Goal: Task Accomplishment & Management: Manage account settings

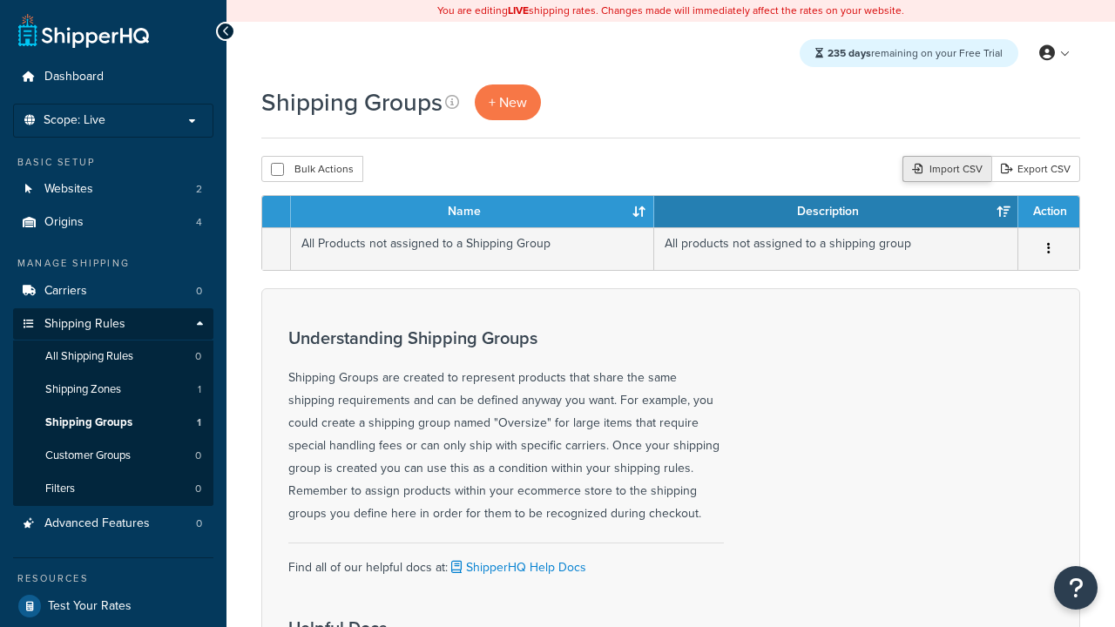
click at [944, 170] on div "Import CSV" at bounding box center [946, 169] width 89 height 26
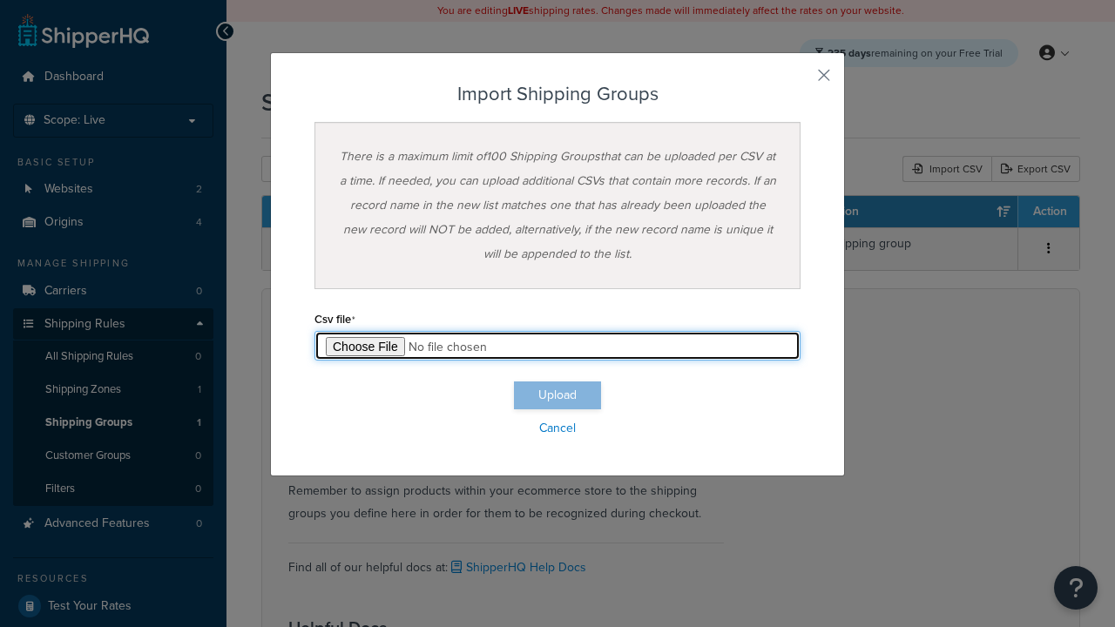
click at [557, 346] on input "file" at bounding box center [557, 346] width 486 height 30
type input "C:\fakepath\importShippingGroupsSuccess.csv"
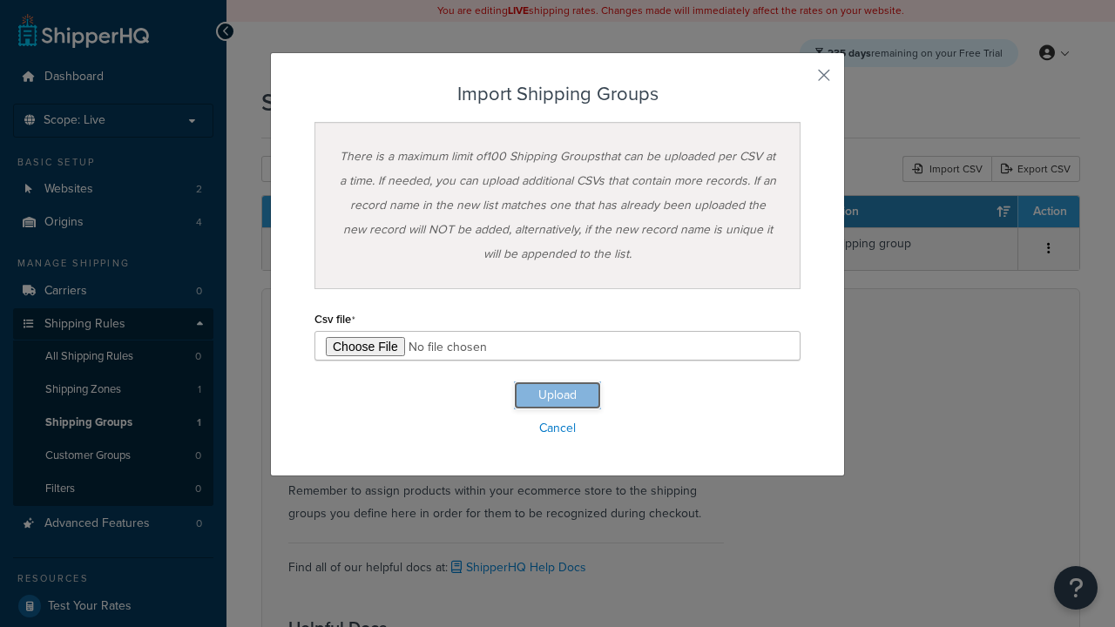
click at [557, 395] on button "Upload" at bounding box center [557, 395] width 87 height 28
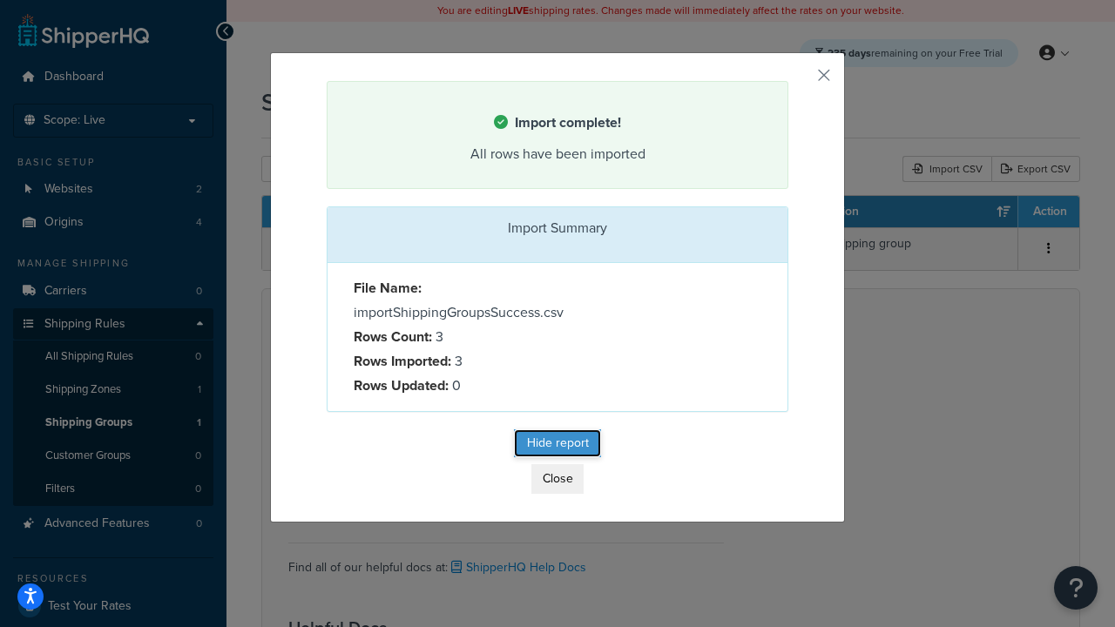
click at [557, 446] on button "Hide report" at bounding box center [557, 443] width 87 height 28
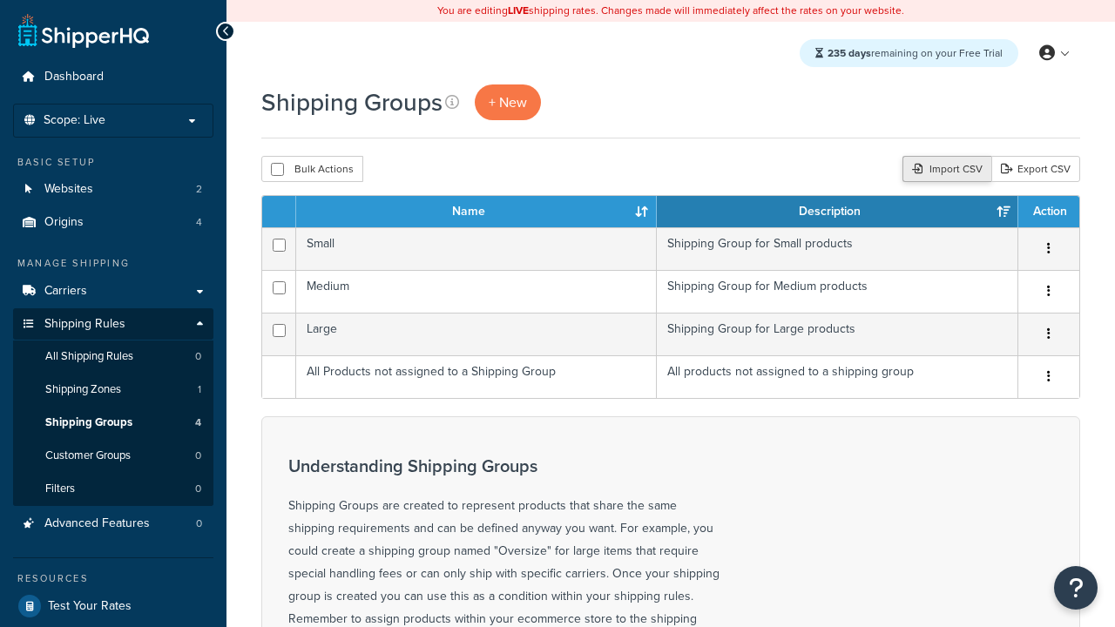
click at [944, 170] on div "Import CSV" at bounding box center [946, 169] width 89 height 26
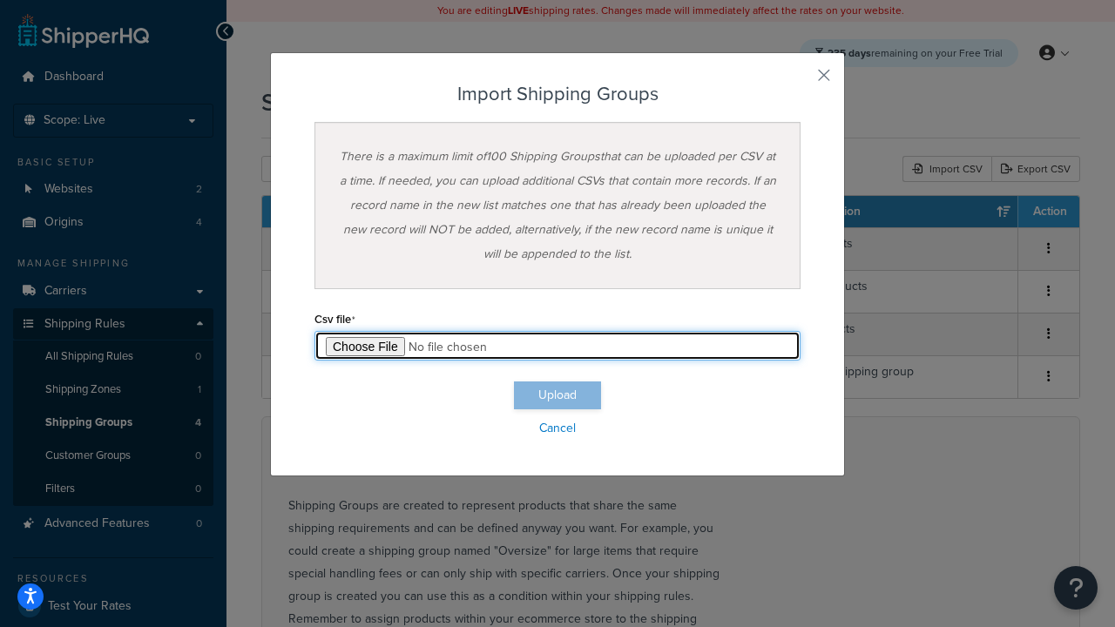
click at [557, 346] on input "file" at bounding box center [557, 346] width 486 height 30
type input "C:\fakepath\importShippingGroupsFailure.csv"
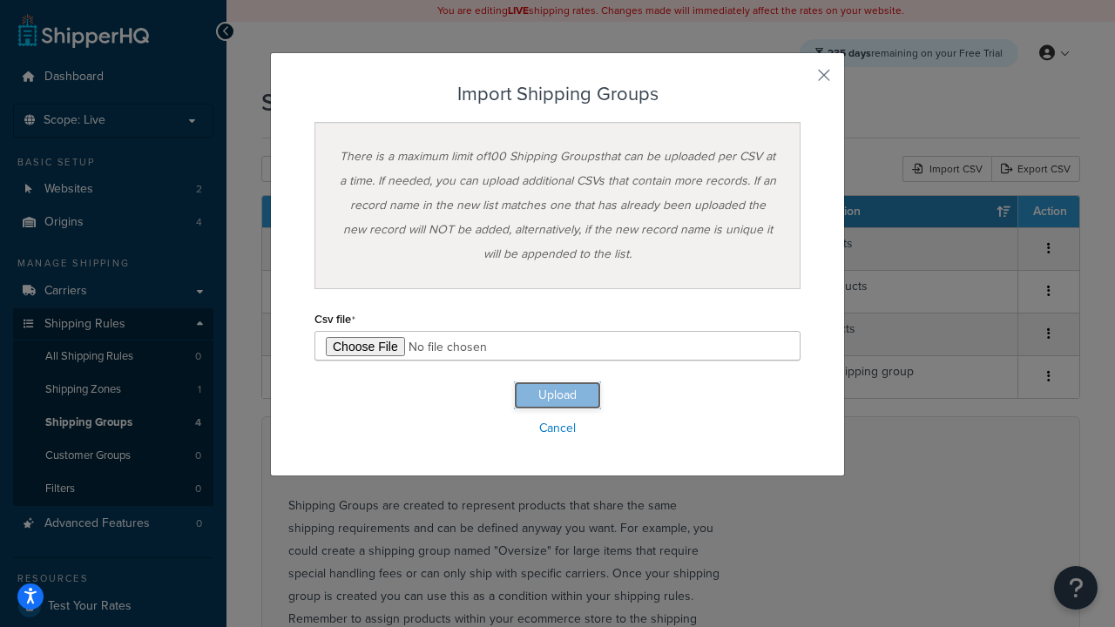
click at [557, 395] on button "Upload" at bounding box center [557, 395] width 87 height 28
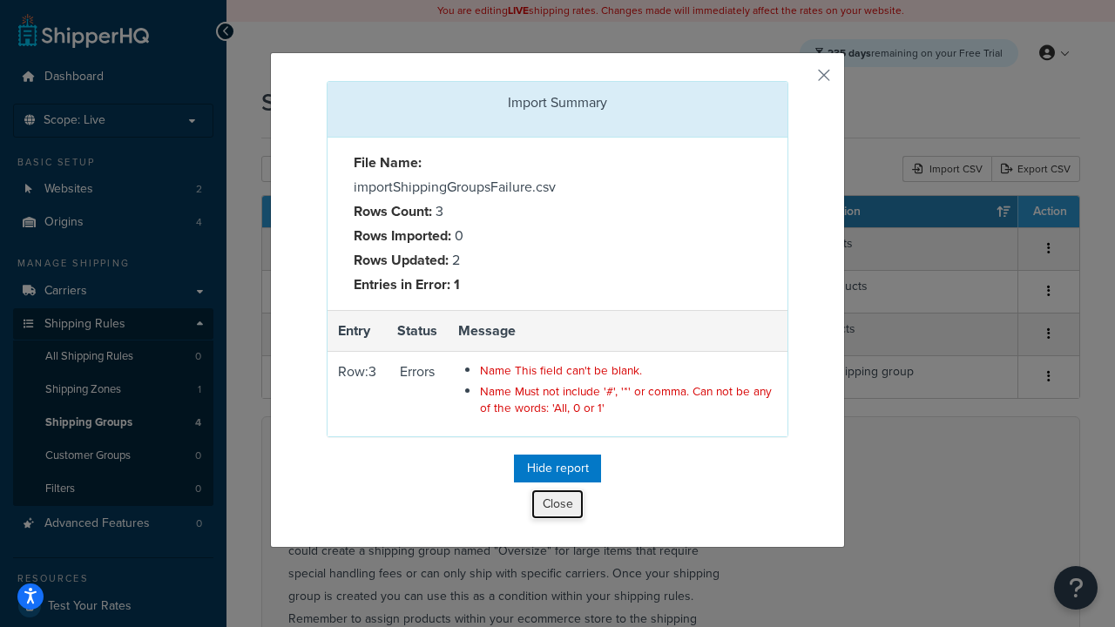
click at [557, 508] on button "Close" at bounding box center [557, 504] width 52 height 30
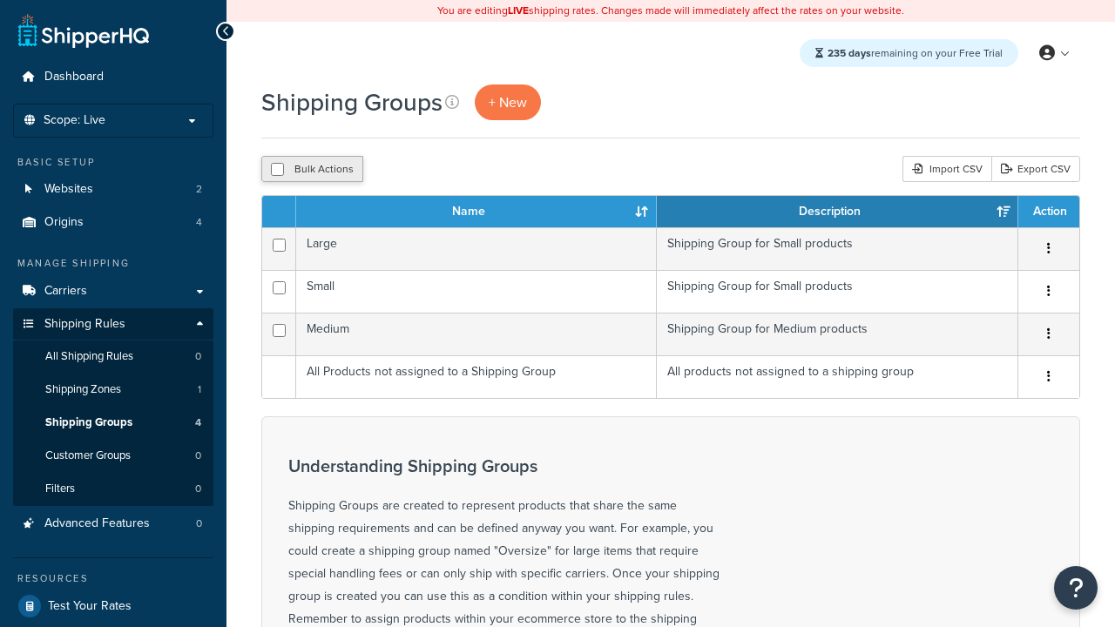
click at [312, 170] on button "Bulk Actions" at bounding box center [312, 169] width 102 height 26
checkbox input "true"
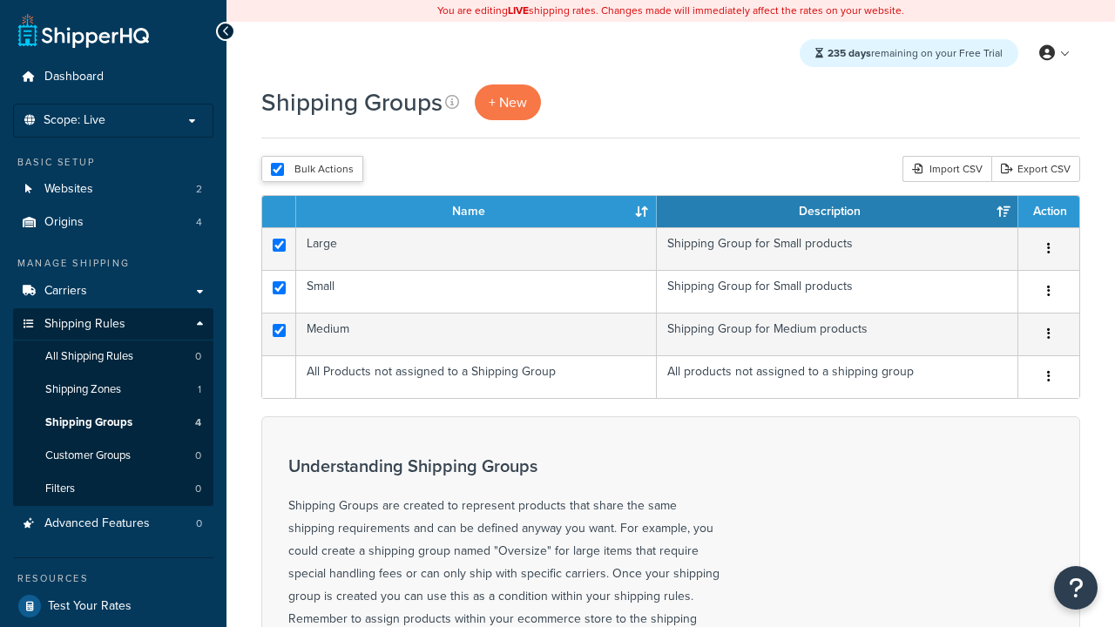
click at [0, 0] on button "Delete" at bounding box center [0, 0] width 0 height 0
